Goal: Check status: Check status

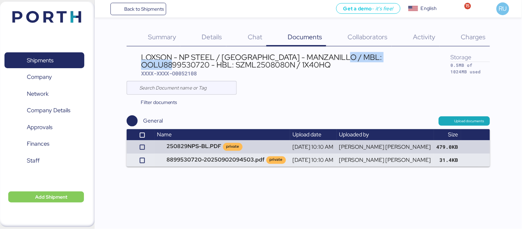
click at [64, 15] on img at bounding box center [46, 17] width 69 height 12
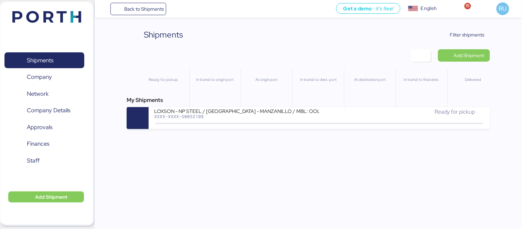
click at [63, 11] on img at bounding box center [46, 17] width 69 height 12
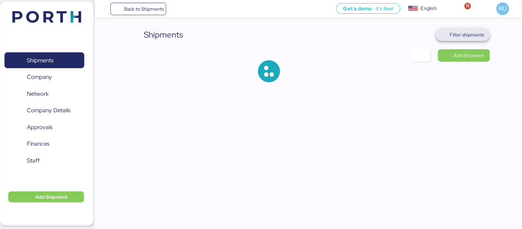
click at [479, 31] on span "Filter shipments" at bounding box center [467, 35] width 34 height 8
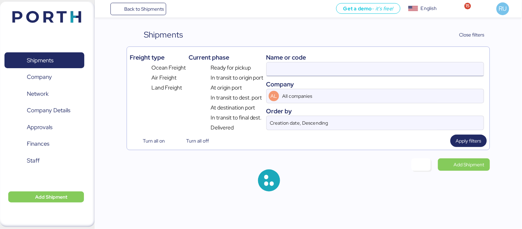
click at [363, 71] on input at bounding box center [375, 69] width 217 height 14
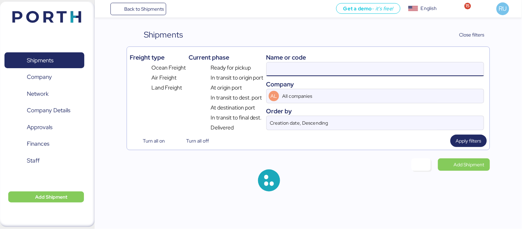
paste input "O0051993"
type input "O0051993"
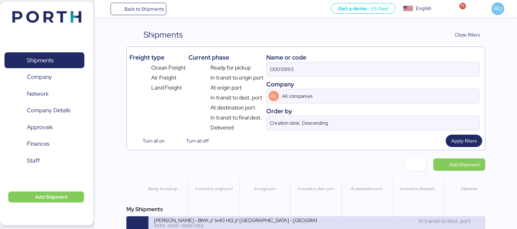
click at [261, 218] on div "[PERSON_NAME] - BMA // 1x40 HQ // [GEOGRAPHIC_DATA] - [GEOGRAPHIC_DATA] // MBL:…" at bounding box center [316, 227] width 337 height 22
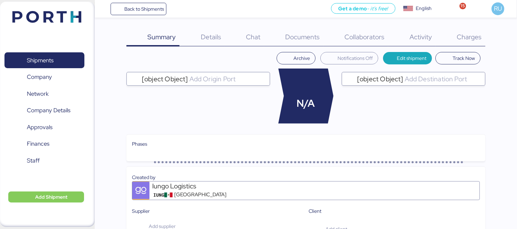
click at [467, 39] on span "Charges" at bounding box center [468, 36] width 25 height 9
